Goal: Leave review/rating: Leave review/rating

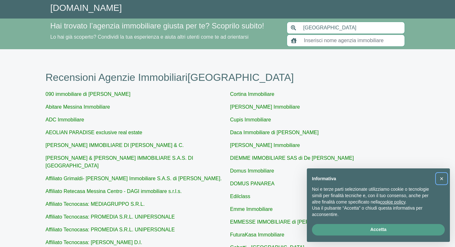
click at [442, 177] on span "×" at bounding box center [442, 178] width 4 height 7
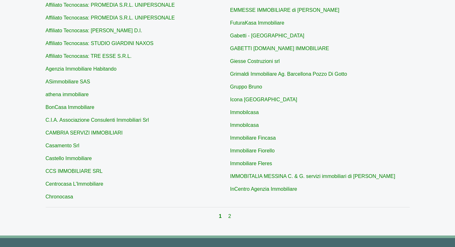
scroll to position [214, 0]
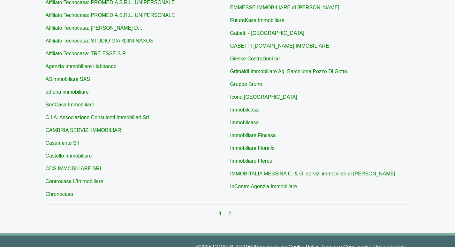
click at [229, 211] on link "2" at bounding box center [229, 213] width 3 height 5
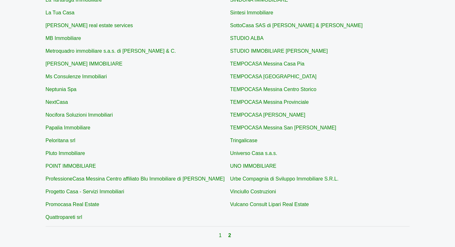
scroll to position [167, 0]
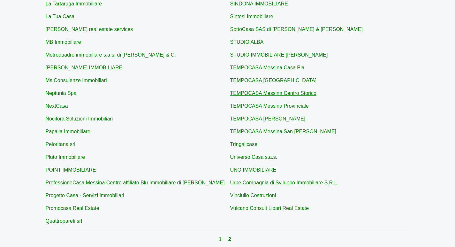
click at [284, 93] on link "TEMPOCASA Messina Centro Storico" at bounding box center [273, 92] width 86 height 5
type input "TEMPOCASA Messina Centro Storico"
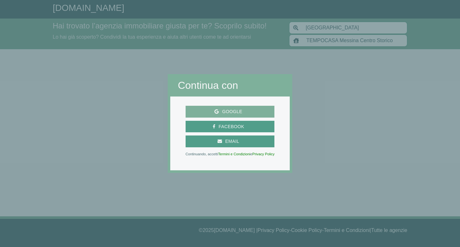
click at [232, 109] on span "Google" at bounding box center [232, 112] width 27 height 8
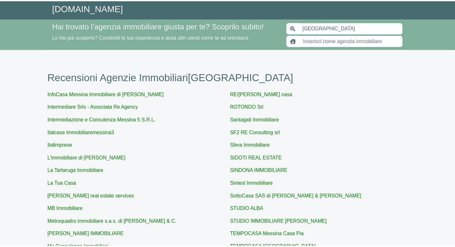
scroll to position [167, 0]
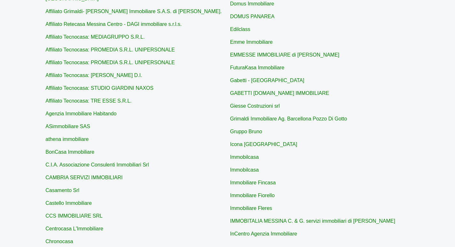
scroll to position [214, 0]
